Goal: Navigation & Orientation: Find specific page/section

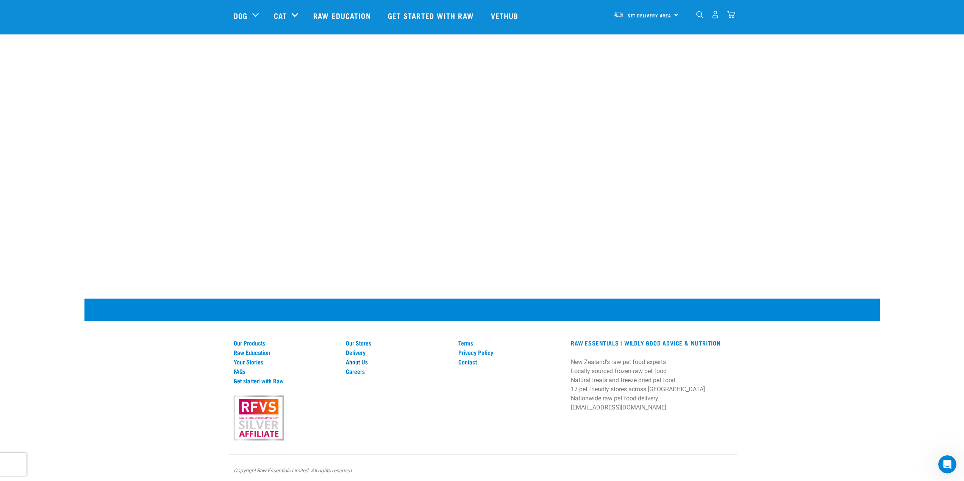
scroll to position [372, 0]
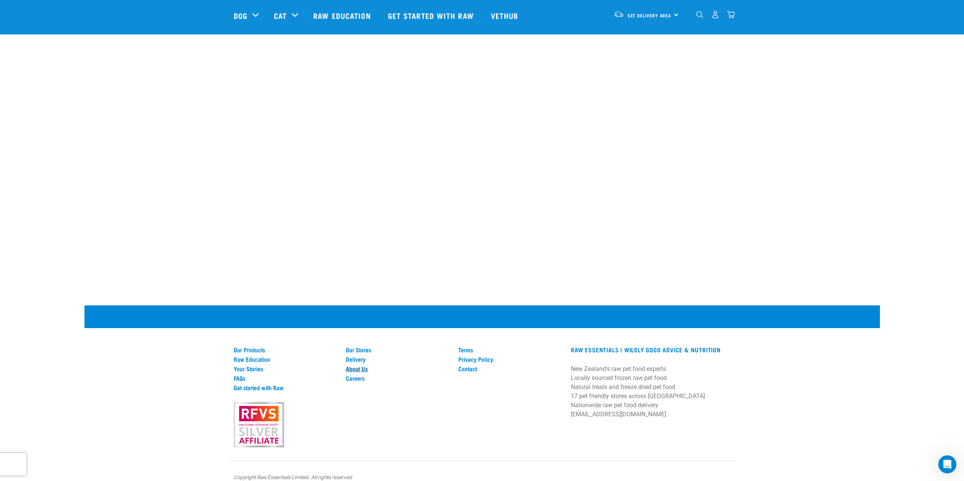
click at [358, 365] on link "About Us" at bounding box center [397, 368] width 103 height 7
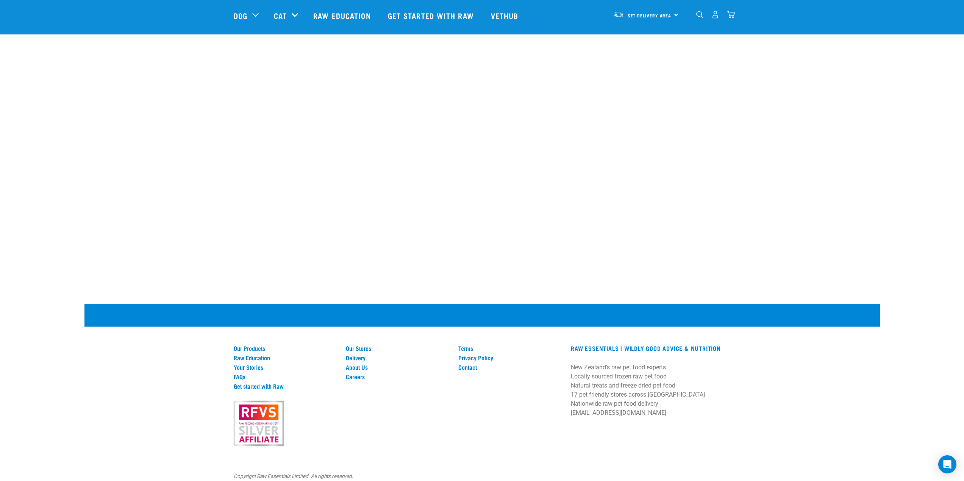
scroll to position [1003, 0]
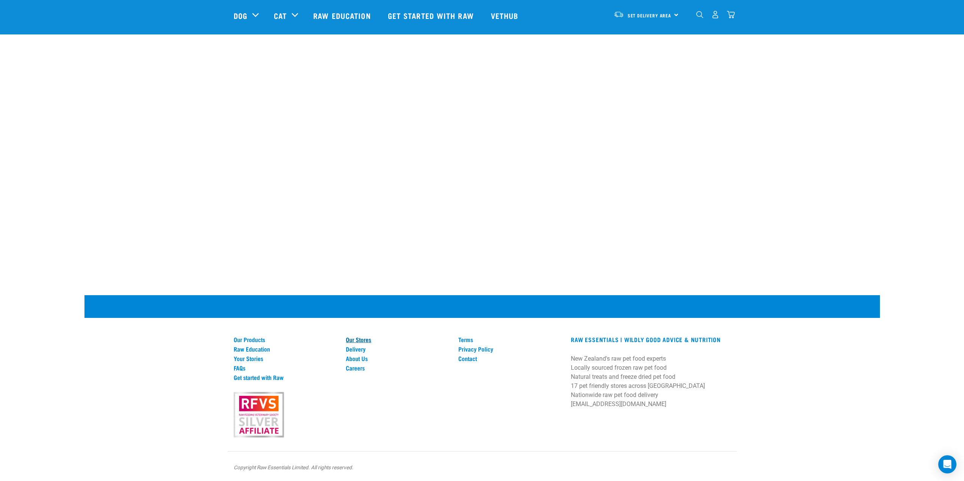
click at [361, 341] on link "Our Stores" at bounding box center [397, 339] width 103 height 7
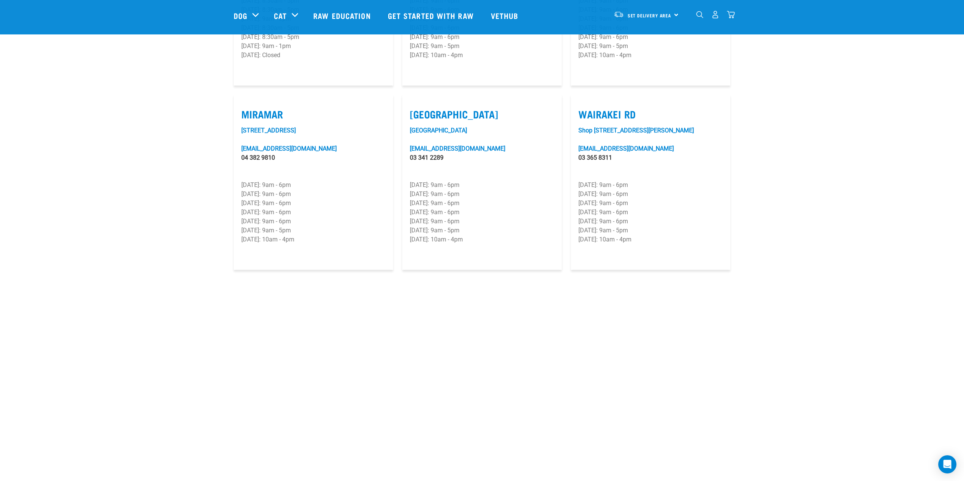
scroll to position [1343, 0]
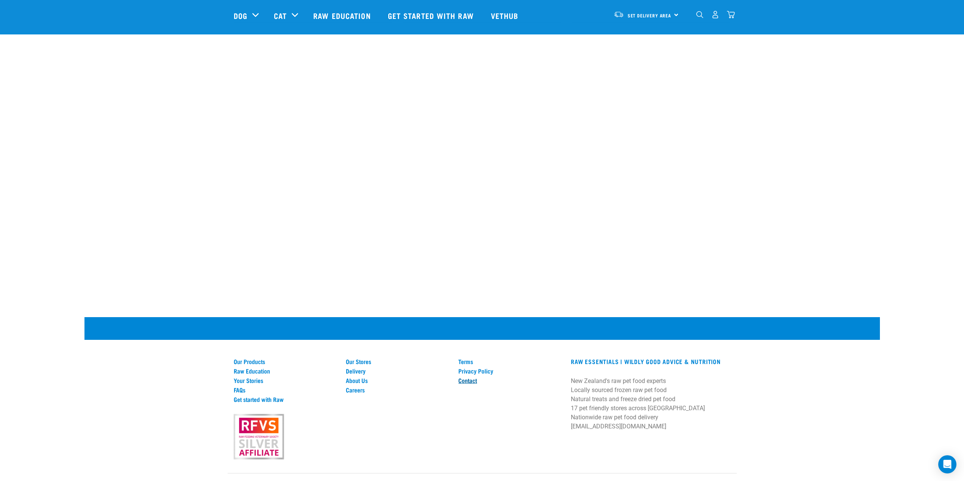
click at [464, 377] on link "Contact" at bounding box center [509, 380] width 103 height 7
